Goal: Task Accomplishment & Management: Use online tool/utility

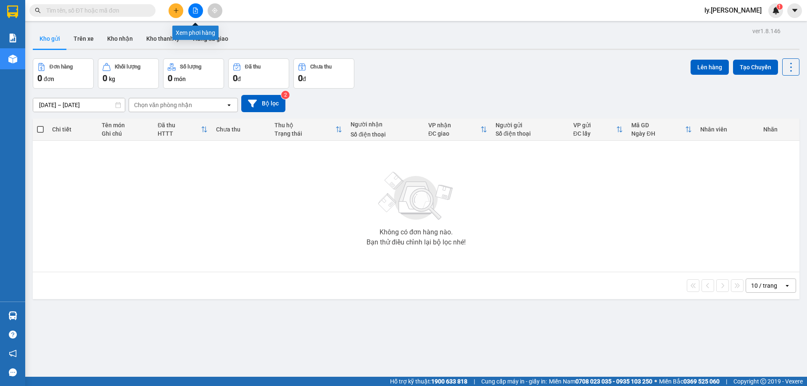
click at [199, 9] on button at bounding box center [195, 10] width 15 height 15
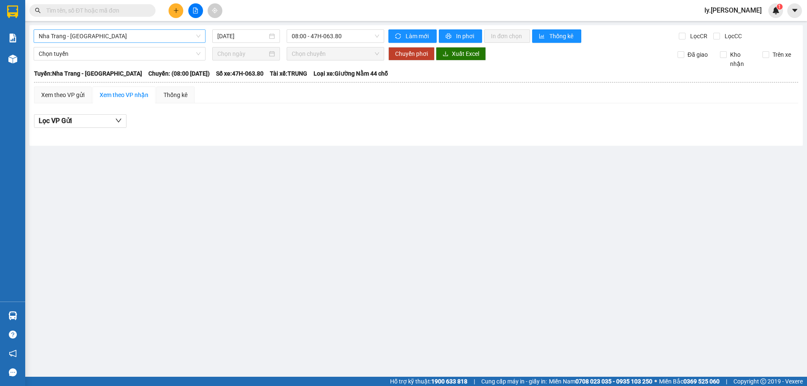
click at [120, 34] on span "Nha Trang - Buôn Ma Thuột" at bounding box center [120, 36] width 162 height 13
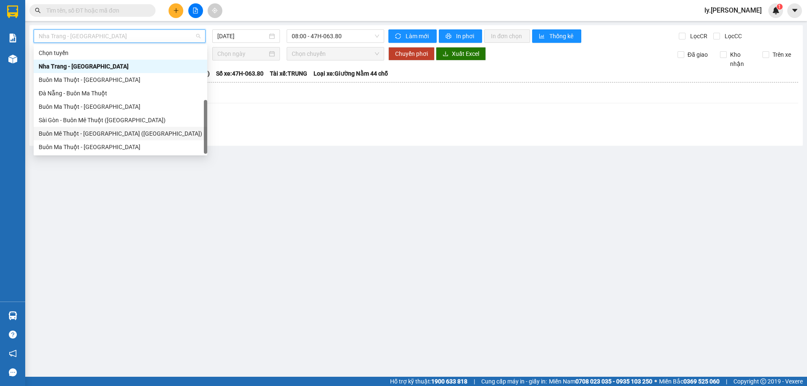
scroll to position [13, 0]
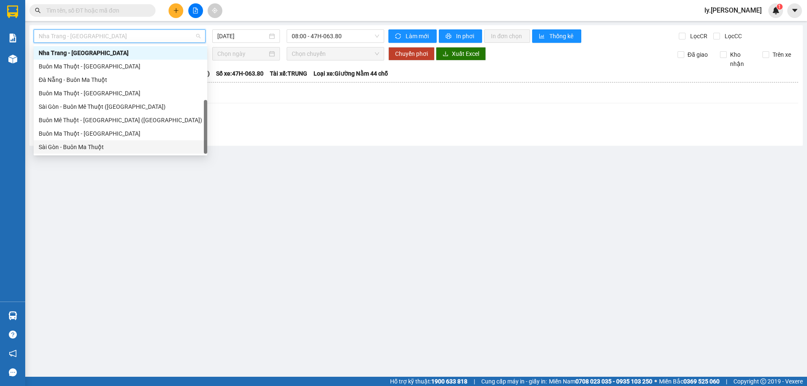
click at [80, 149] on div "Sài Gòn - Buôn Ma Thuột" at bounding box center [121, 147] width 164 height 9
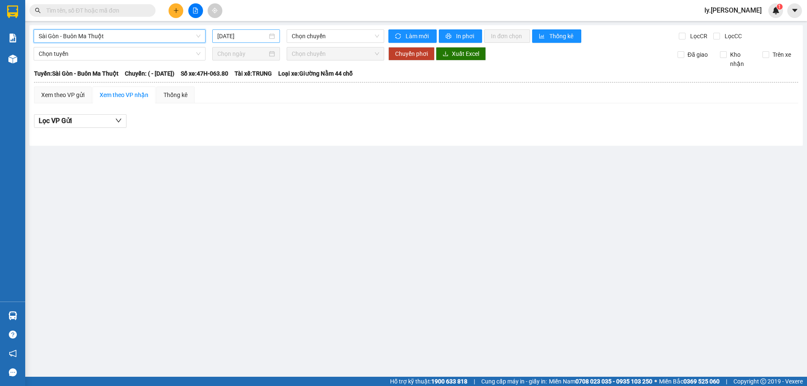
click at [258, 36] on input "[DATE]" at bounding box center [242, 36] width 50 height 9
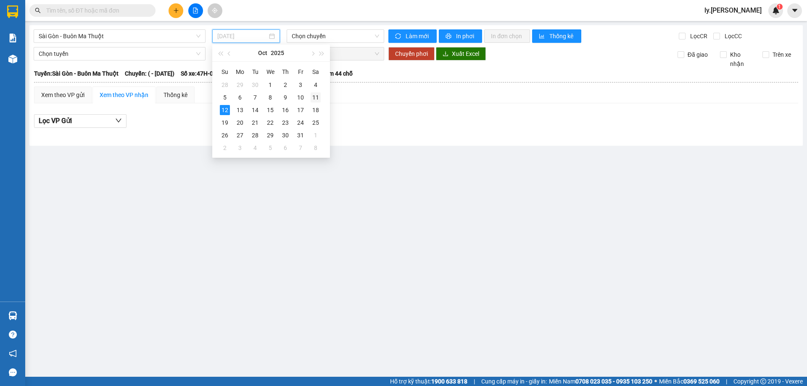
click at [312, 96] on div "11" at bounding box center [316, 98] width 10 height 10
type input "[DATE]"
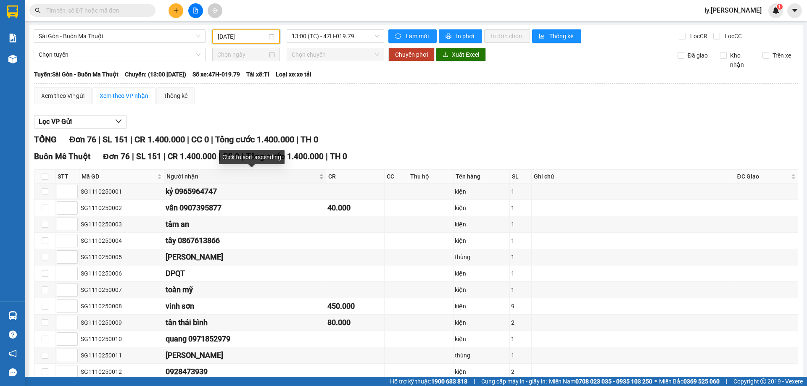
click at [324, 179] on div "Người nhận" at bounding box center [245, 176] width 157 height 9
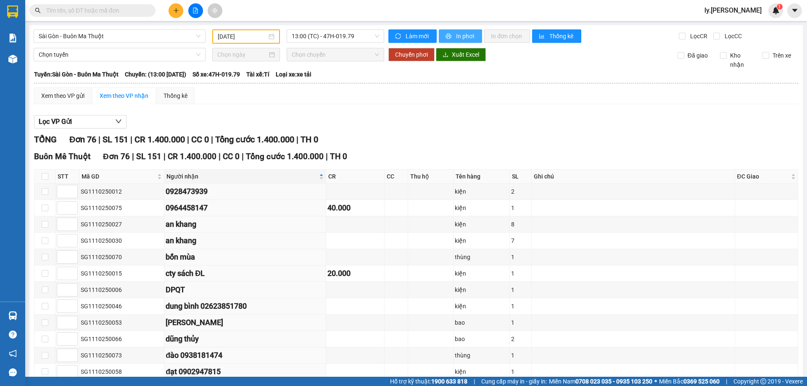
click at [456, 35] on span "In phơi" at bounding box center [465, 36] width 19 height 9
click at [466, 39] on span "In phơi" at bounding box center [465, 36] width 19 height 9
click at [457, 31] on button "In phơi" at bounding box center [460, 35] width 43 height 13
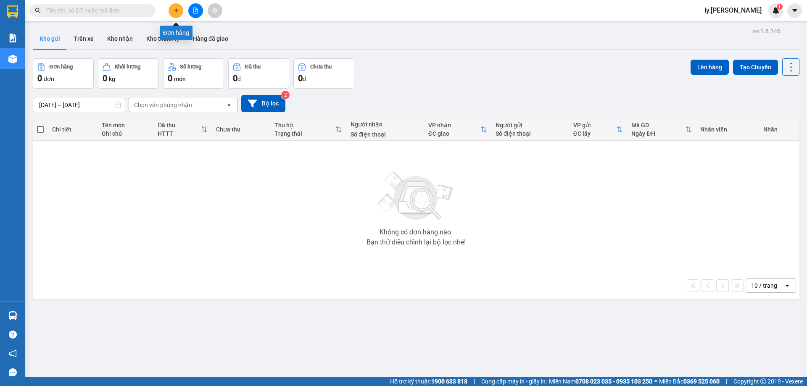
click at [178, 10] on icon "plus" at bounding box center [176, 11] width 6 height 6
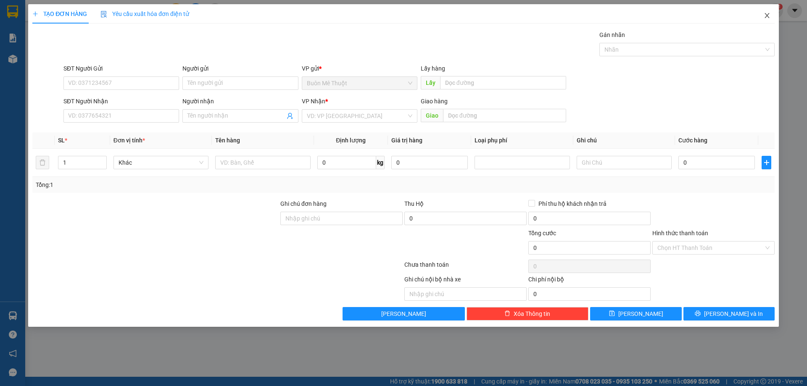
click at [763, 16] on span "Close" at bounding box center [768, 16] width 24 height 24
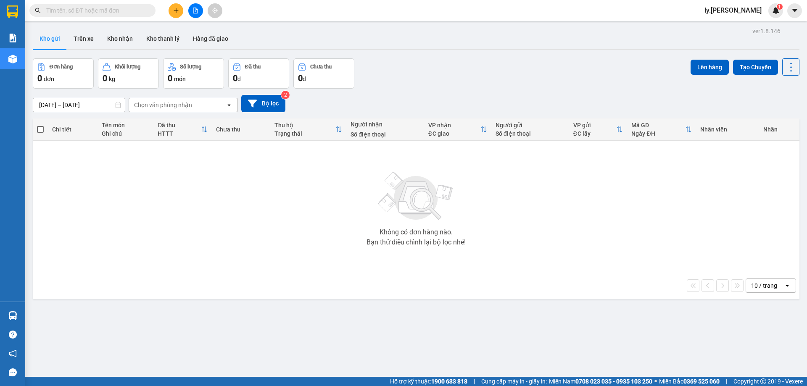
drag, startPoint x: 202, startPoint y: 15, endPoint x: 194, endPoint y: 12, distance: 8.7
click at [200, 14] on div at bounding box center [195, 10] width 63 height 15
click at [190, 10] on button at bounding box center [195, 10] width 15 height 15
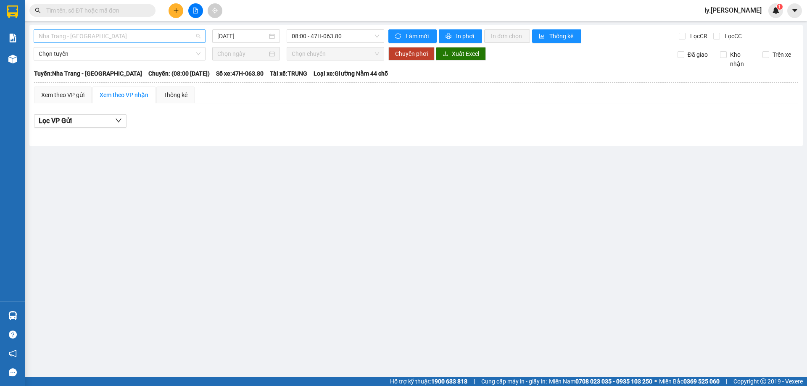
click at [138, 31] on span "Nha Trang - [GEOGRAPHIC_DATA]" at bounding box center [120, 36] width 162 height 13
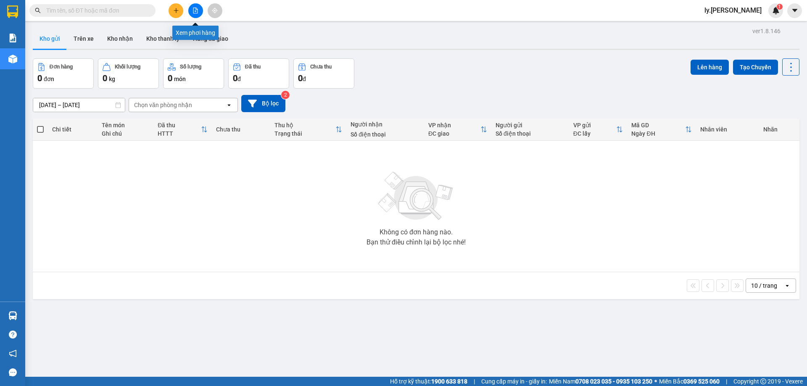
click at [196, 11] on icon "file-add" at bounding box center [195, 11] width 5 height 6
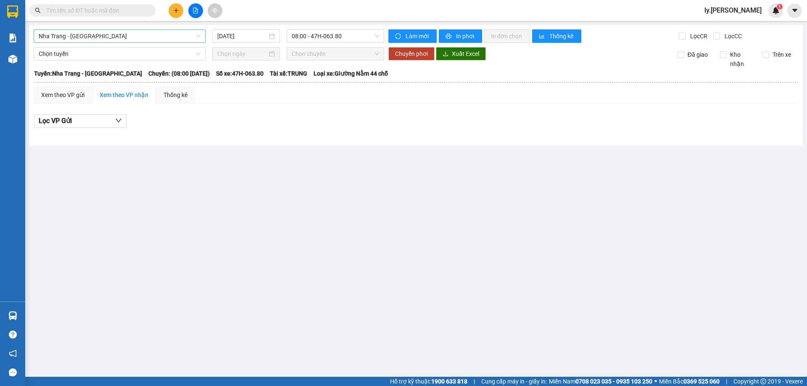
click at [110, 34] on span "Nha Trang - [GEOGRAPHIC_DATA]" at bounding box center [120, 36] width 162 height 13
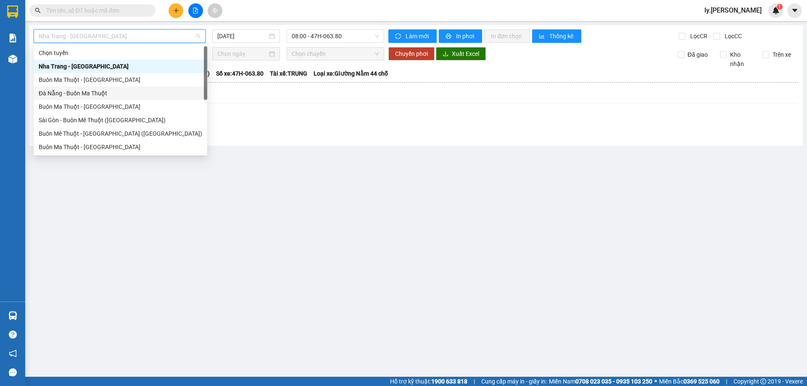
click at [70, 94] on div "Đà Nẵng - Buôn Ma Thuột" at bounding box center [121, 93] width 164 height 9
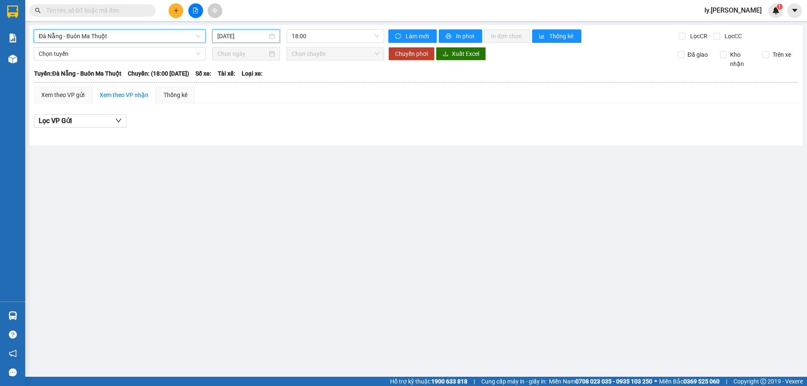
click at [249, 36] on input "[DATE]" at bounding box center [242, 36] width 50 height 9
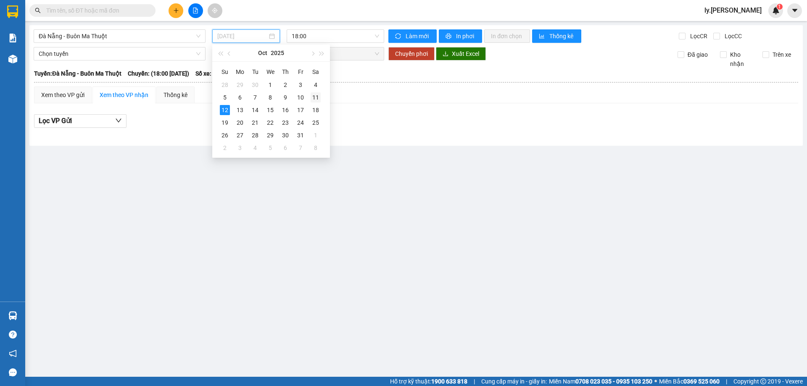
click at [313, 97] on div "11" at bounding box center [316, 98] width 10 height 10
type input "[DATE]"
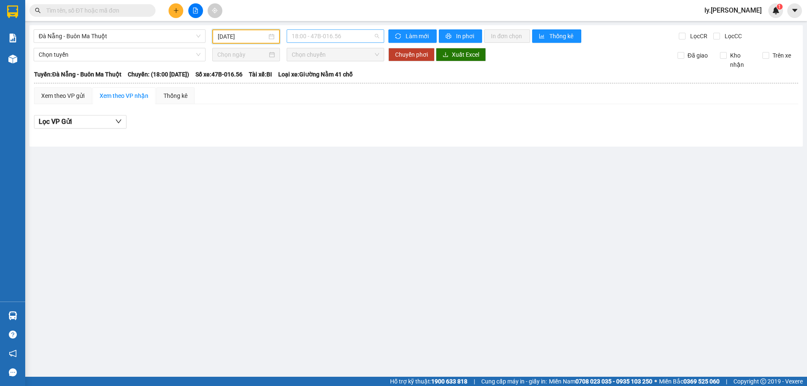
click at [332, 39] on span "18:00 - 47B-016.56" at bounding box center [335, 36] width 87 height 13
click at [336, 80] on div "18:31 - 47B-012.31" at bounding box center [325, 79] width 66 height 9
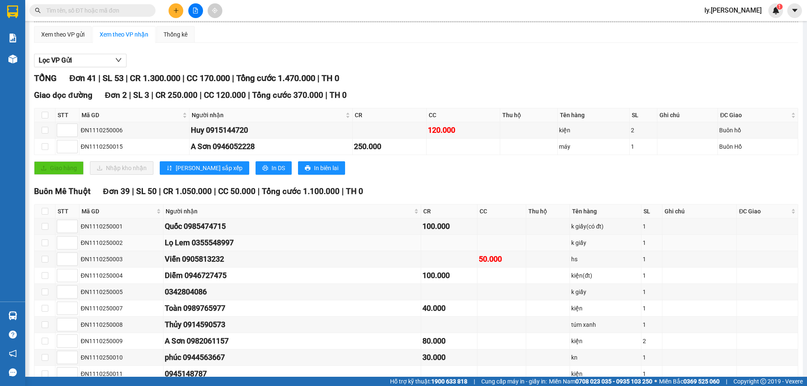
scroll to position [84, 0]
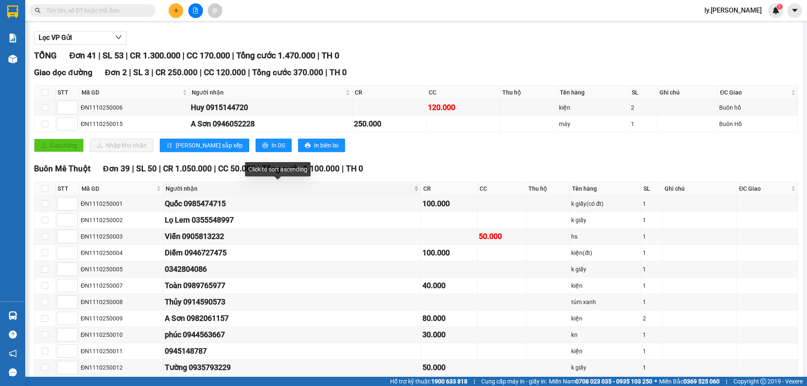
click at [386, 188] on div "Người nhận" at bounding box center [292, 188] width 253 height 9
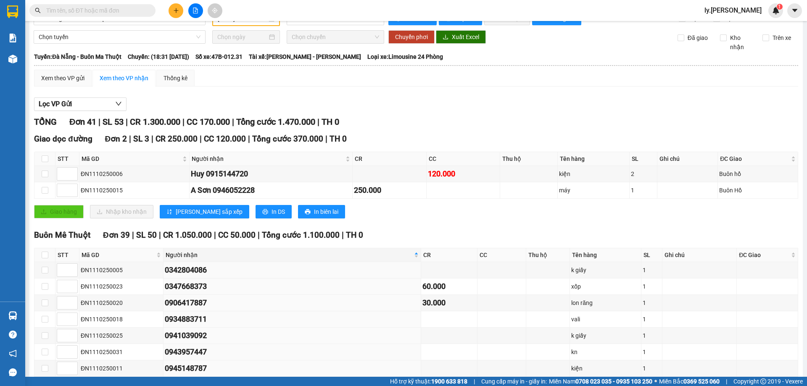
scroll to position [0, 0]
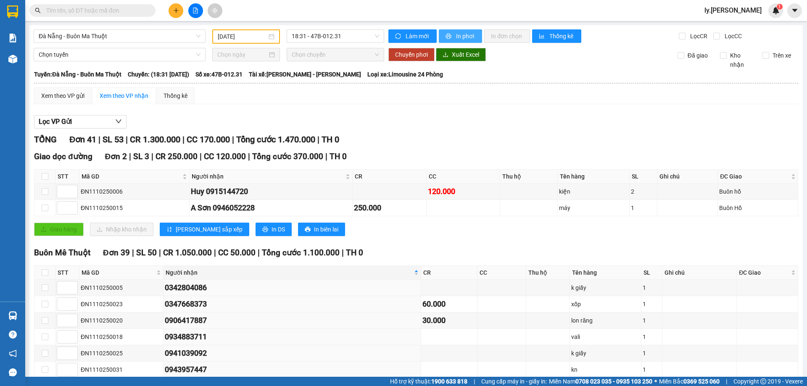
click at [460, 33] on span "In phơi" at bounding box center [465, 36] width 19 height 9
click at [464, 39] on span "In phơi" at bounding box center [465, 36] width 19 height 9
